Goal: Transaction & Acquisition: Purchase product/service

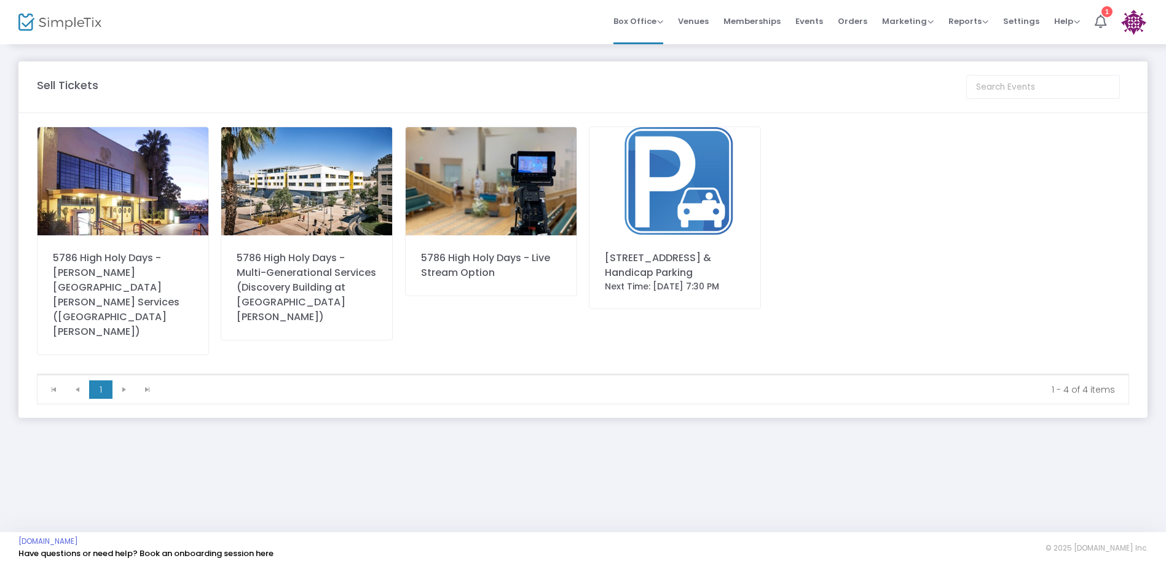
click at [660, 184] on img at bounding box center [675, 181] width 171 height 108
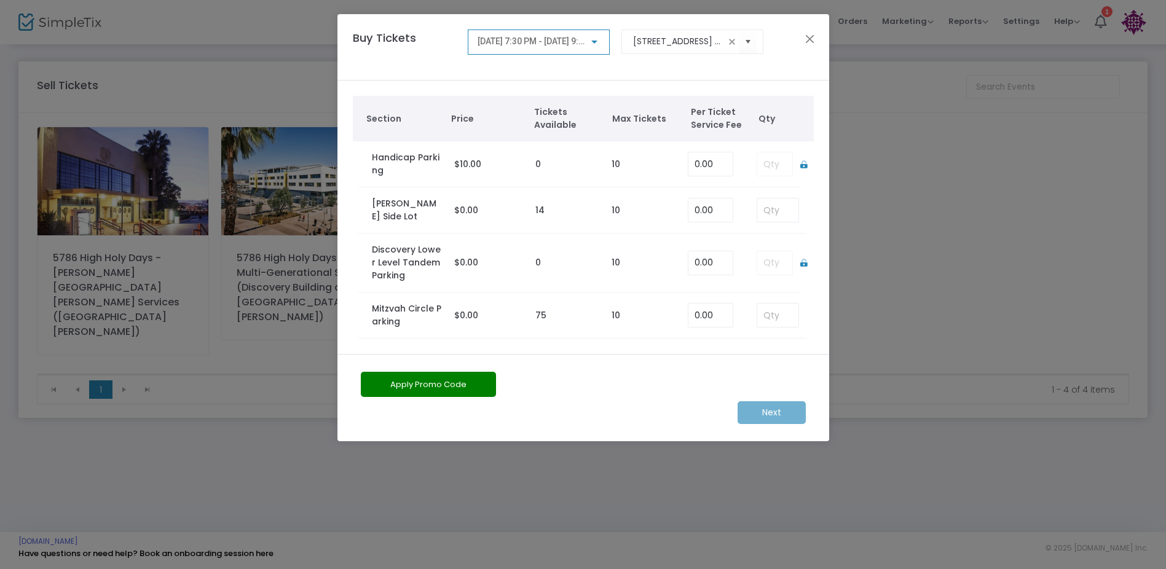
click at [576, 38] on span "[DATE] 7:30 PM - [DATE] 9:30 PM" at bounding box center [540, 41] width 125 height 10
click at [652, 65] on div at bounding box center [583, 284] width 1166 height 569
click at [672, 34] on kendo-combobox "[STREET_ADDRESS] & Handicap Parking" at bounding box center [693, 42] width 142 height 25
click at [672, 51] on kendo-combobox "[STREET_ADDRESS] & Handicap Parking" at bounding box center [693, 42] width 142 height 25
click at [748, 42] on span "Select" at bounding box center [748, 41] width 20 height 20
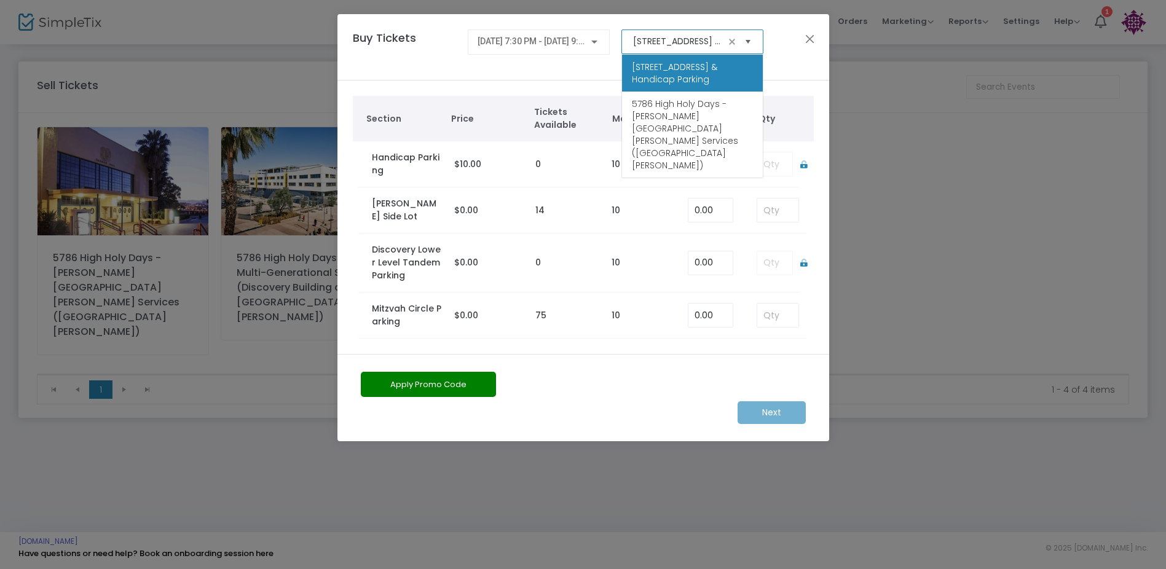
scroll to position [0, 79]
click at [788, 55] on div "Buy Tickets [DATE] 7:30 PM - [DATE] 9:30 PM [STREET_ADDRESS] & Handicap Parking" at bounding box center [577, 47] width 461 height 35
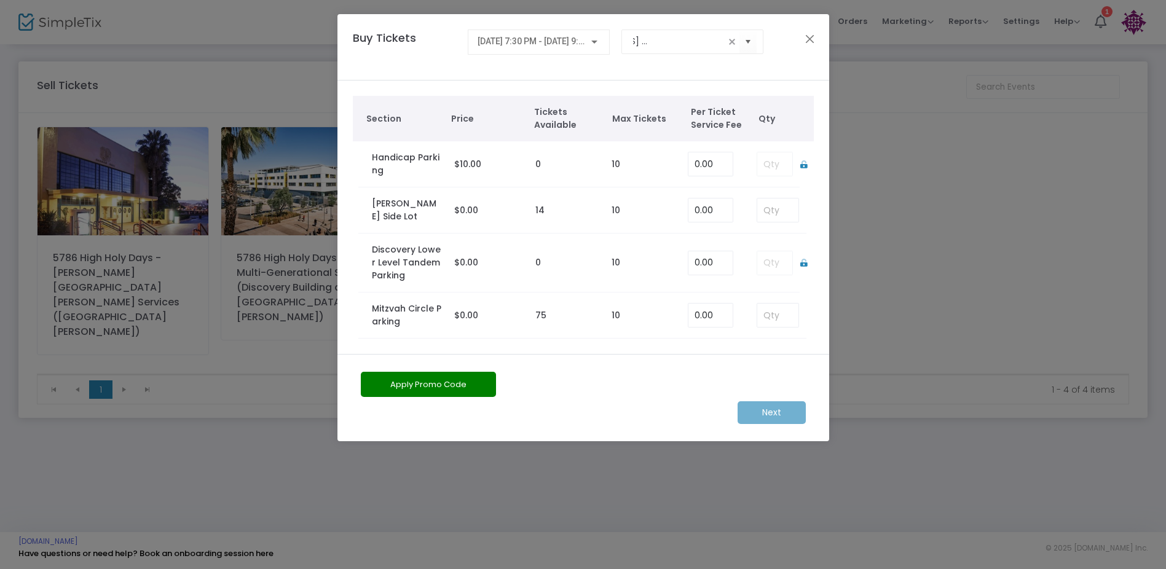
scroll to position [0, 0]
click at [551, 47] on div "[DATE] 7:30 PM - [DATE] 9:30 PM" at bounding box center [539, 39] width 122 height 23
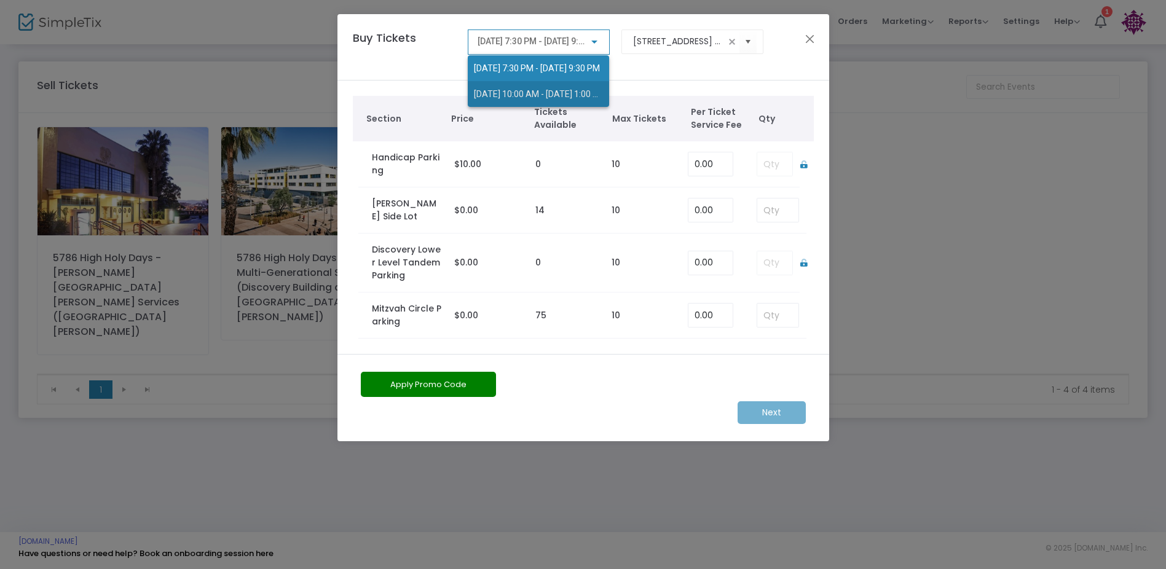
click at [572, 93] on span "[DATE] 10:00 AM - [DATE] 1:00 PM" at bounding box center [540, 94] width 132 height 10
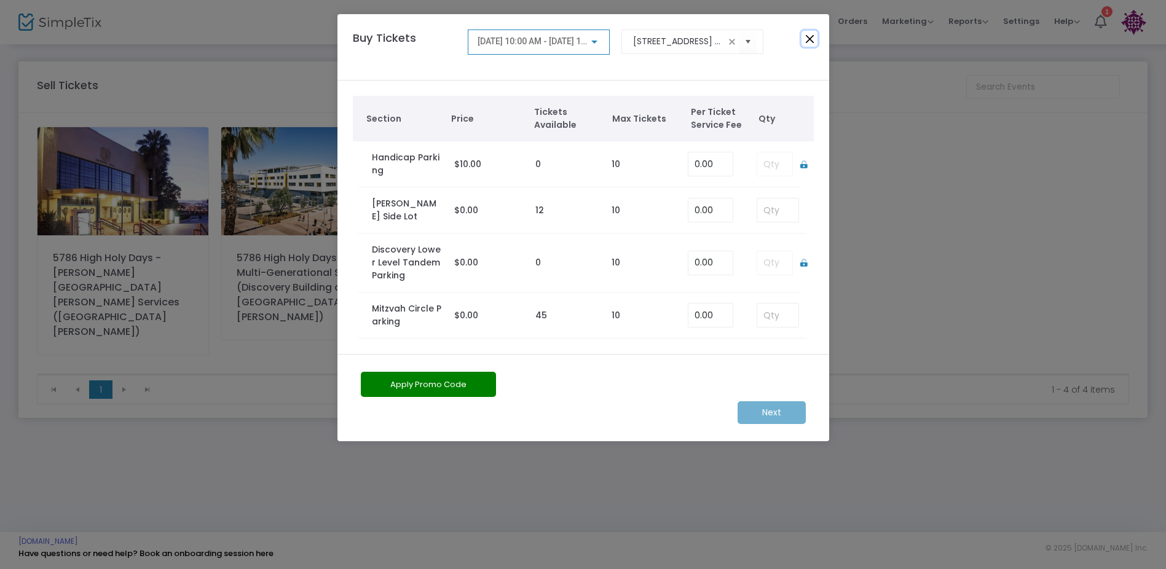
click at [812, 35] on button "Close" at bounding box center [810, 39] width 16 height 16
